Goal: Task Accomplishment & Management: Use online tool/utility

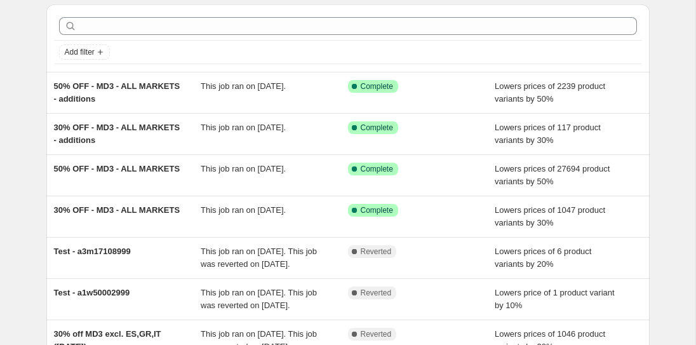
scroll to position [60, 0]
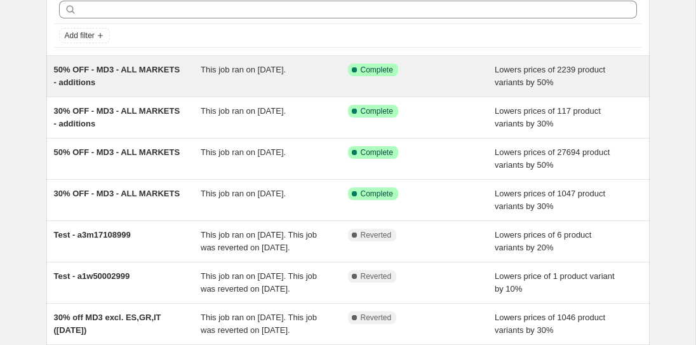
click at [119, 69] on span "50% OFF - MD3 - ALL MARKETS - additions" at bounding box center [117, 76] width 126 height 22
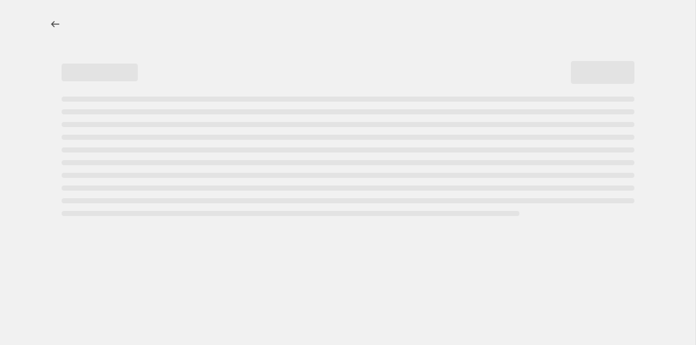
select select "percentage"
select select "collection"
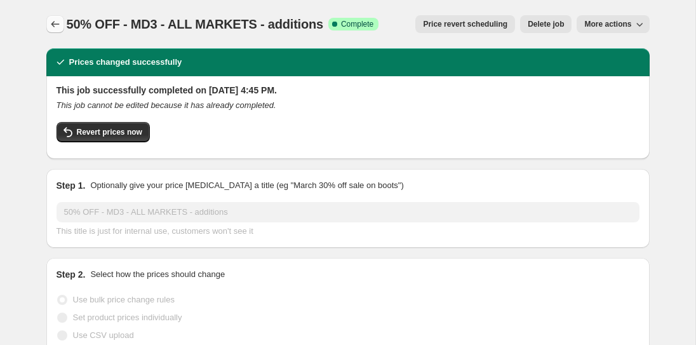
click at [55, 19] on icon "Price change jobs" at bounding box center [55, 24] width 13 height 13
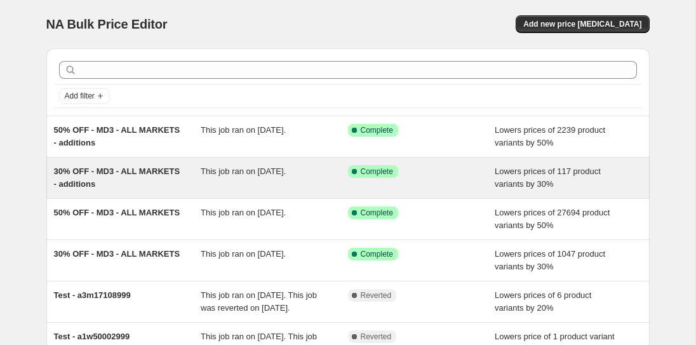
scroll to position [126, 0]
